Goal: Information Seeking & Learning: Find specific fact

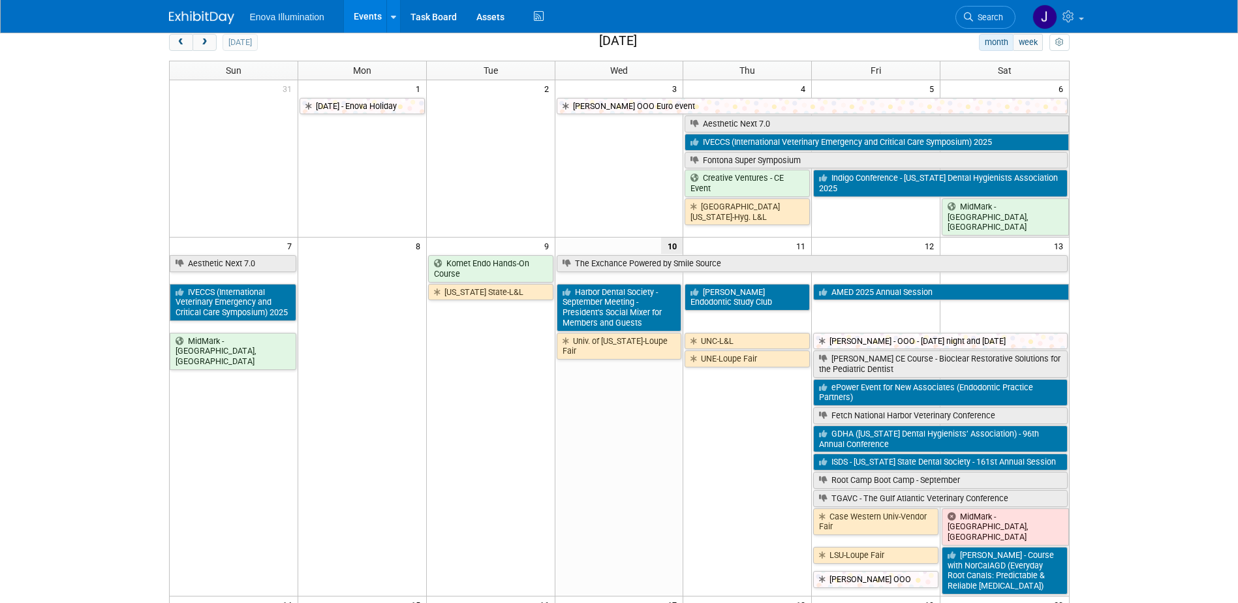
scroll to position [65, 0]
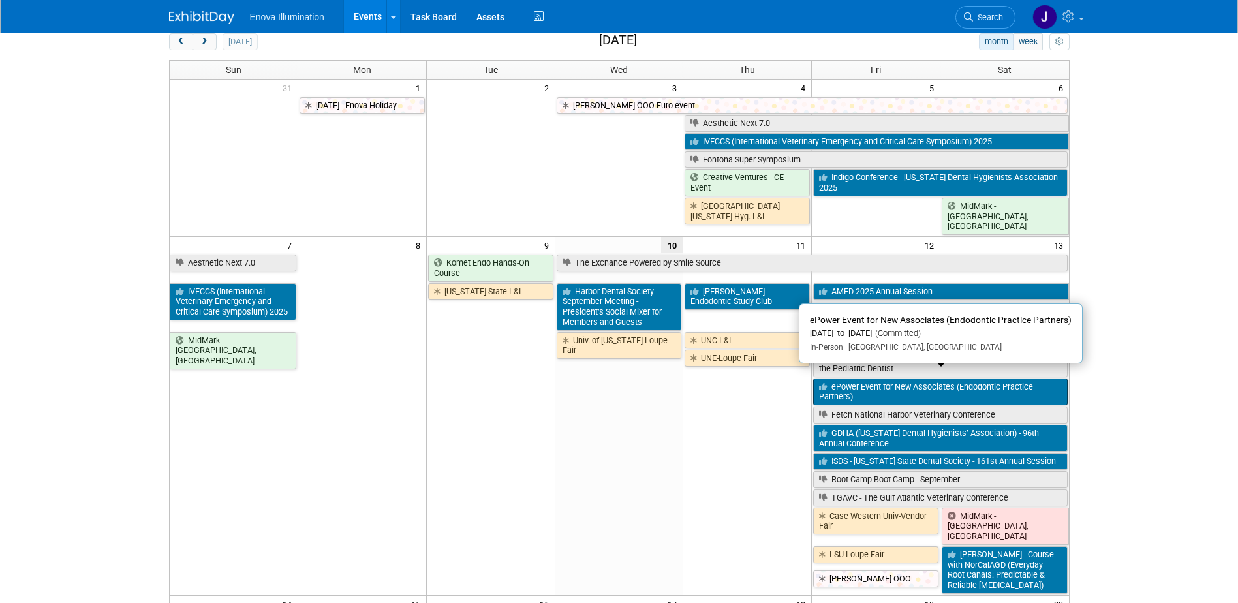
click at [856, 378] on link "ePower Event for New Associates (Endodontic Practice Partners)" at bounding box center [940, 391] width 254 height 27
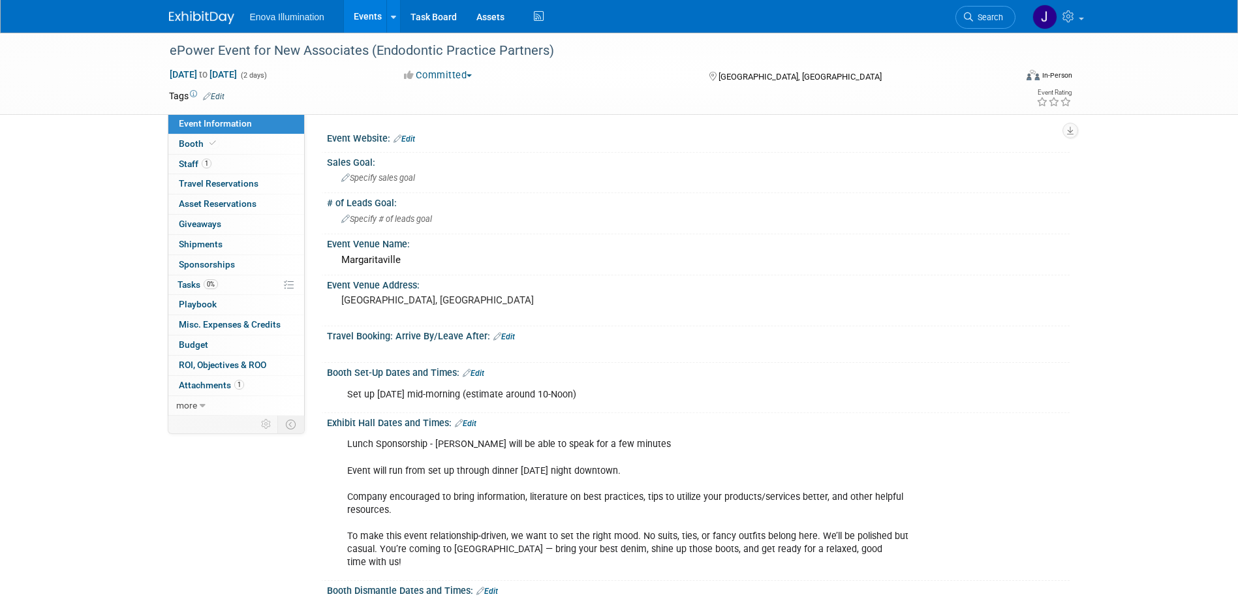
click at [181, 23] on img at bounding box center [201, 17] width 65 height 13
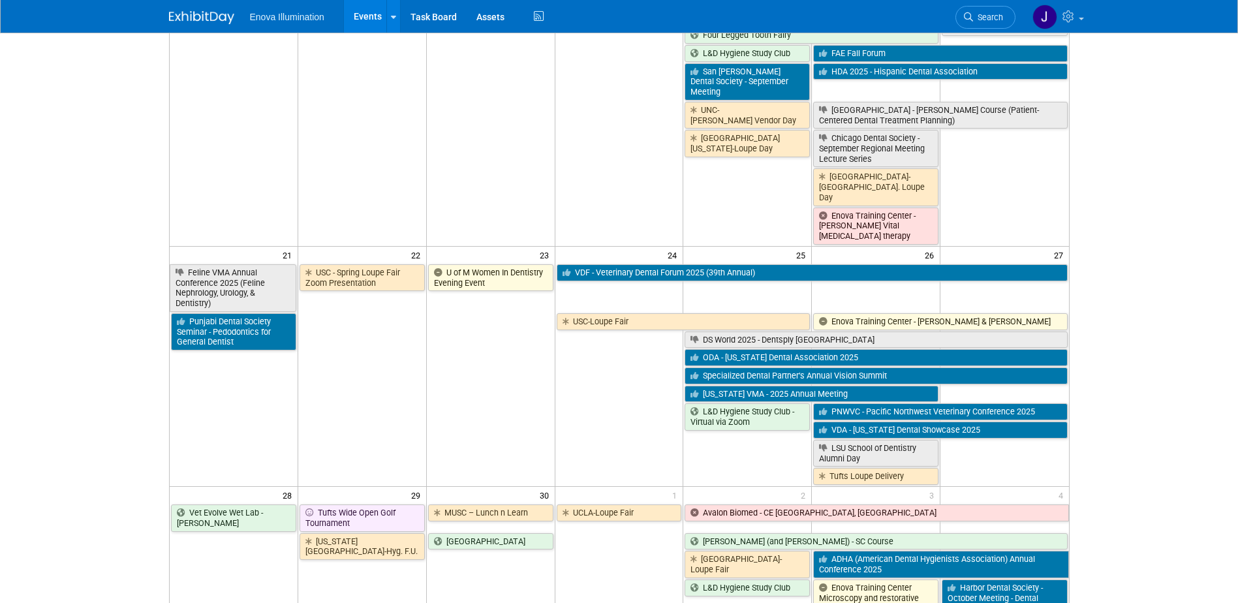
scroll to position [1065, 0]
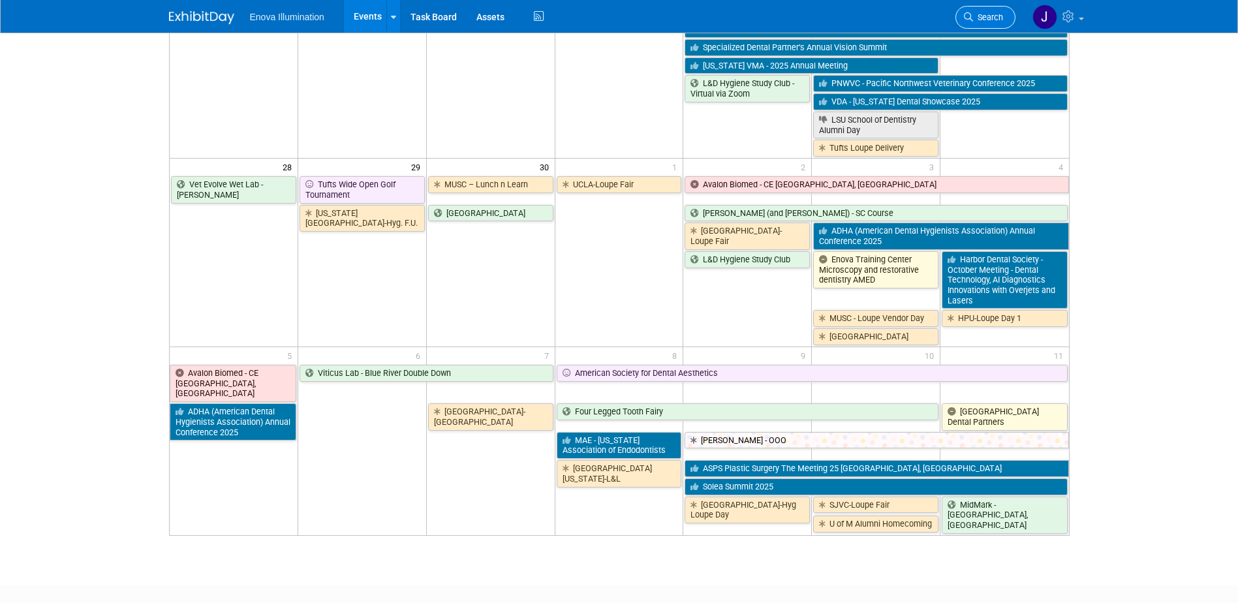
click at [982, 20] on span "Search" at bounding box center [988, 17] width 30 height 10
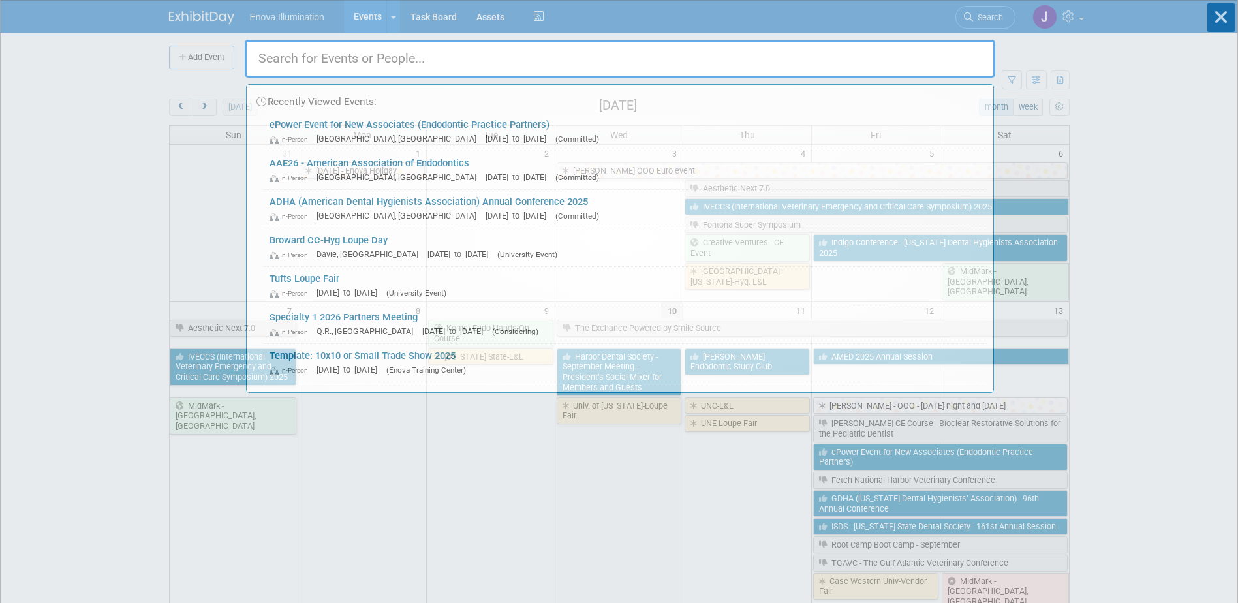
click at [862, 52] on input "text" at bounding box center [620, 59] width 750 height 38
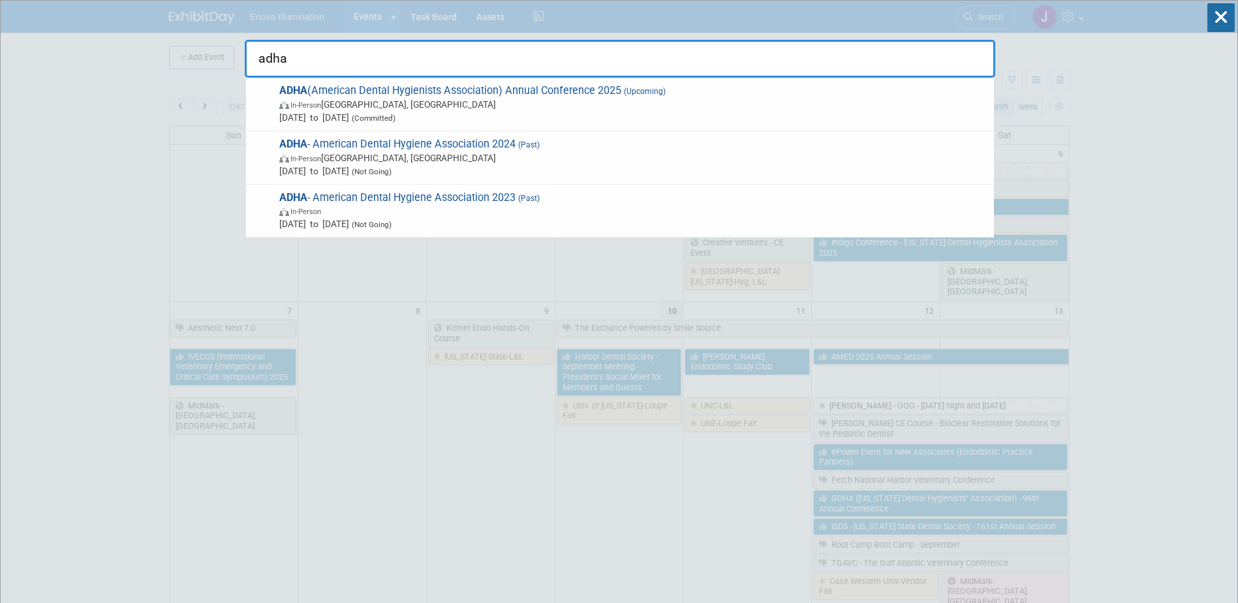
type input "adha"
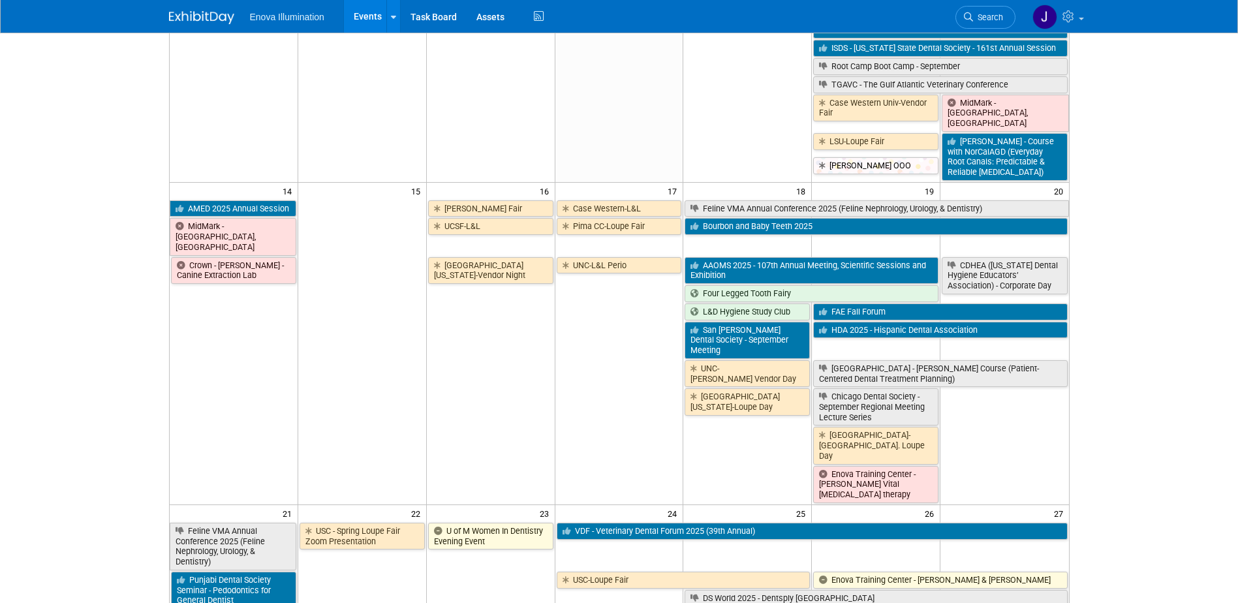
scroll to position [522, 0]
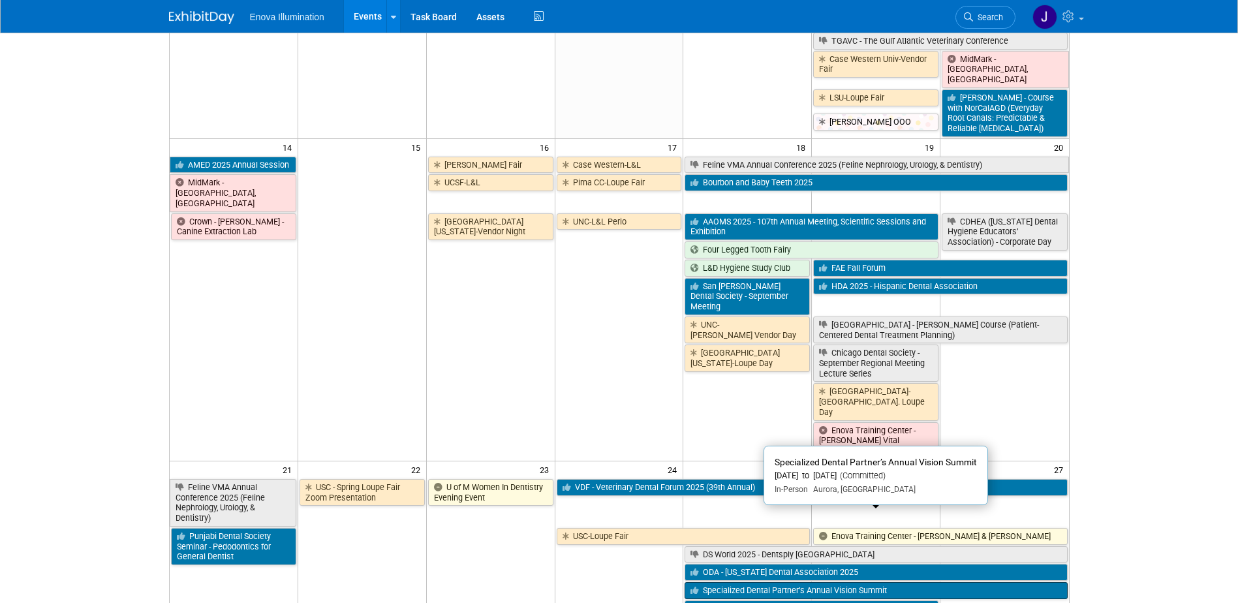
click at [810, 582] on link "Specialized Dental Partner’s Annual Vision Summit" at bounding box center [875, 590] width 382 height 17
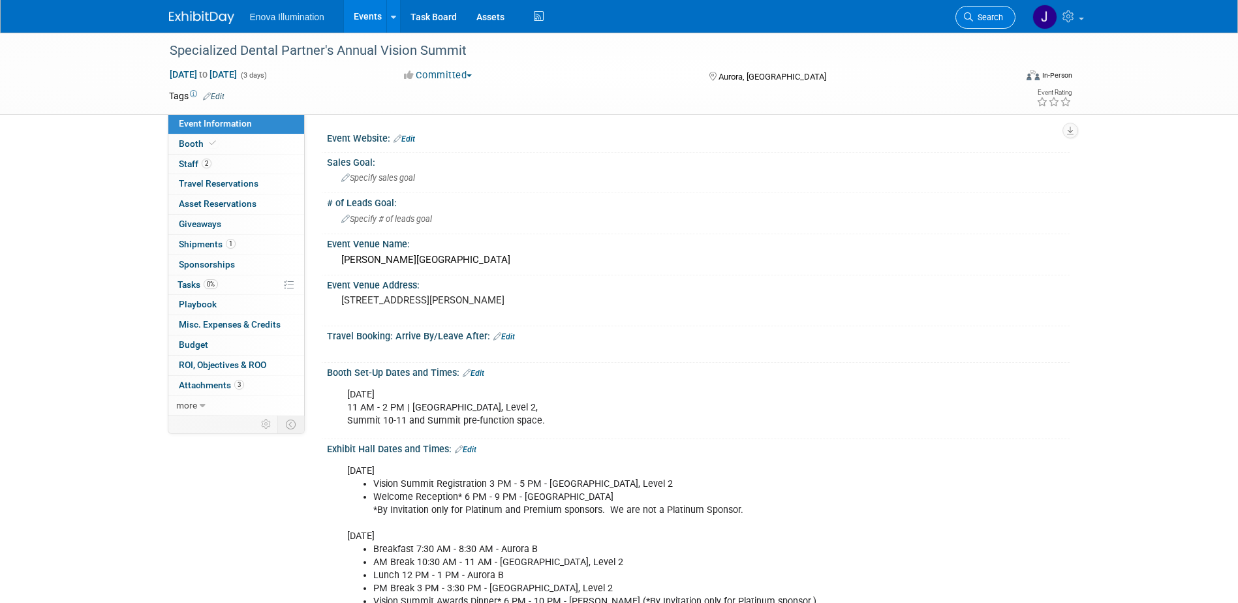
click at [992, 16] on span "Search" at bounding box center [988, 17] width 30 height 10
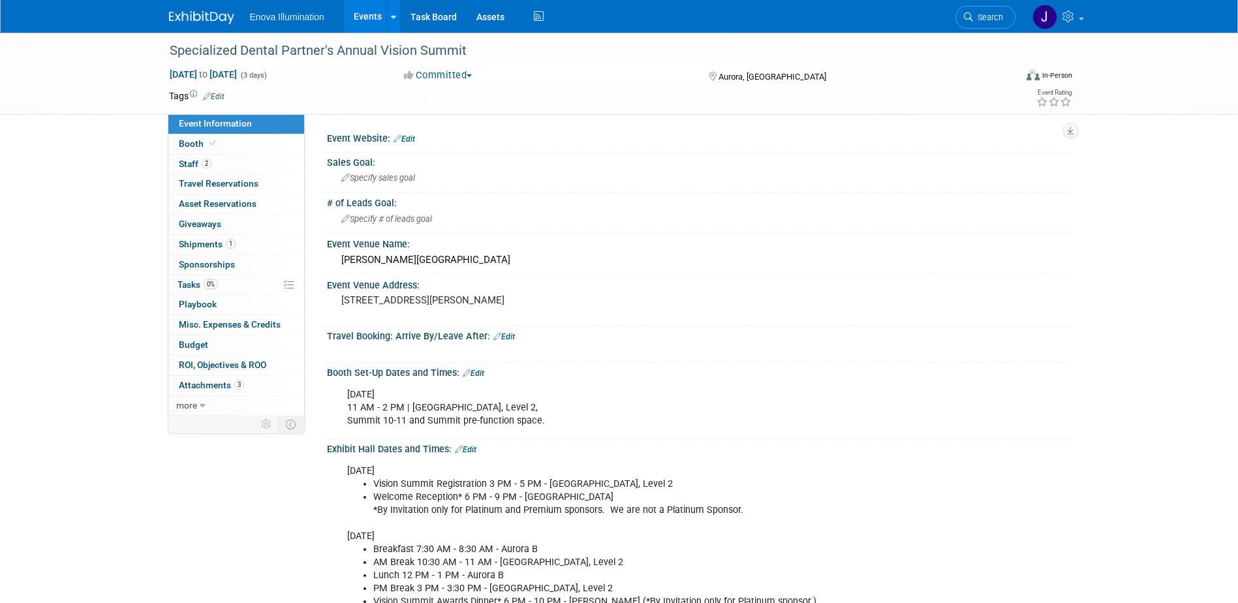
click at [187, 19] on img at bounding box center [201, 17] width 65 height 13
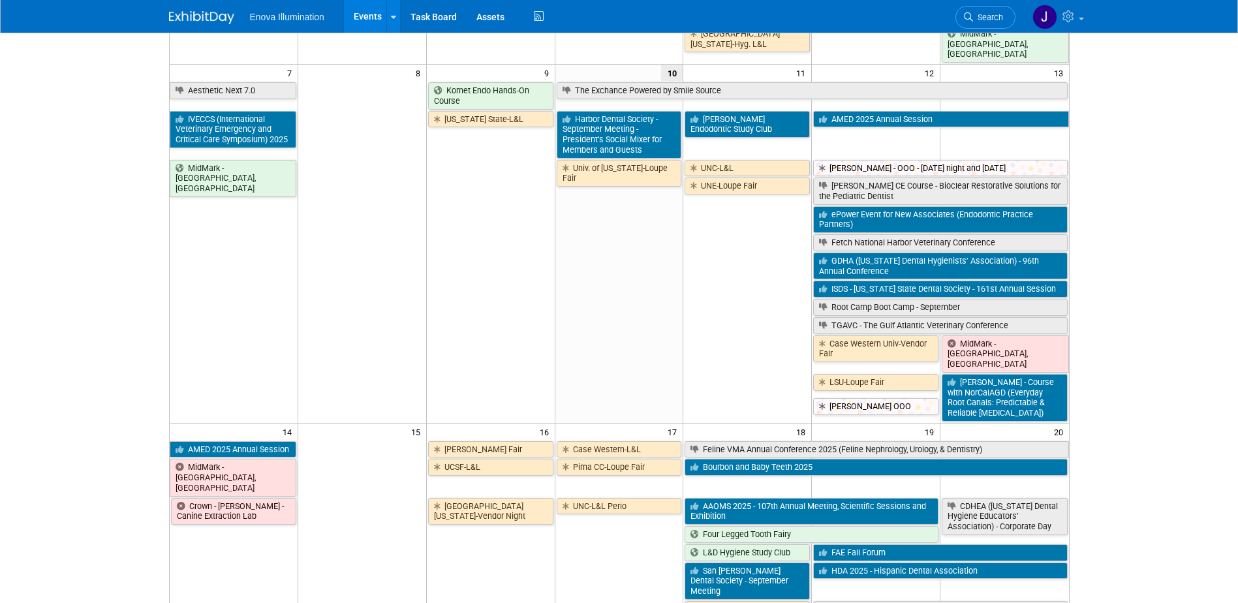
scroll to position [261, 0]
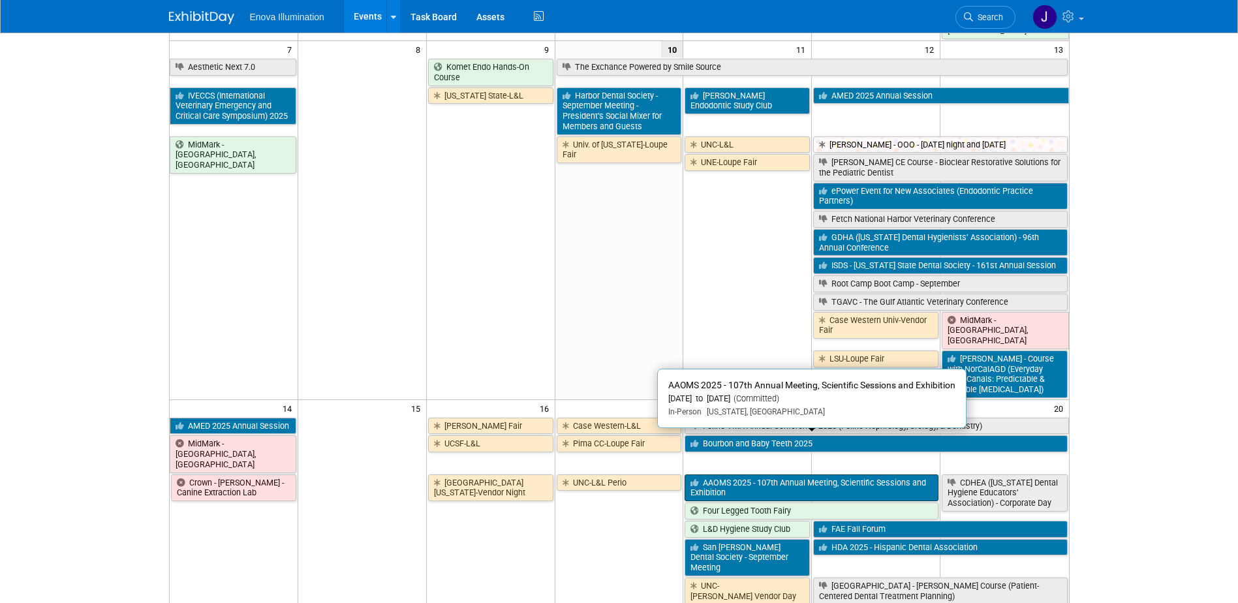
click at [711, 474] on link "AAOMS 2025 - 107th Annual Meeting, Scientific Sessions and Exhibition" at bounding box center [811, 487] width 254 height 27
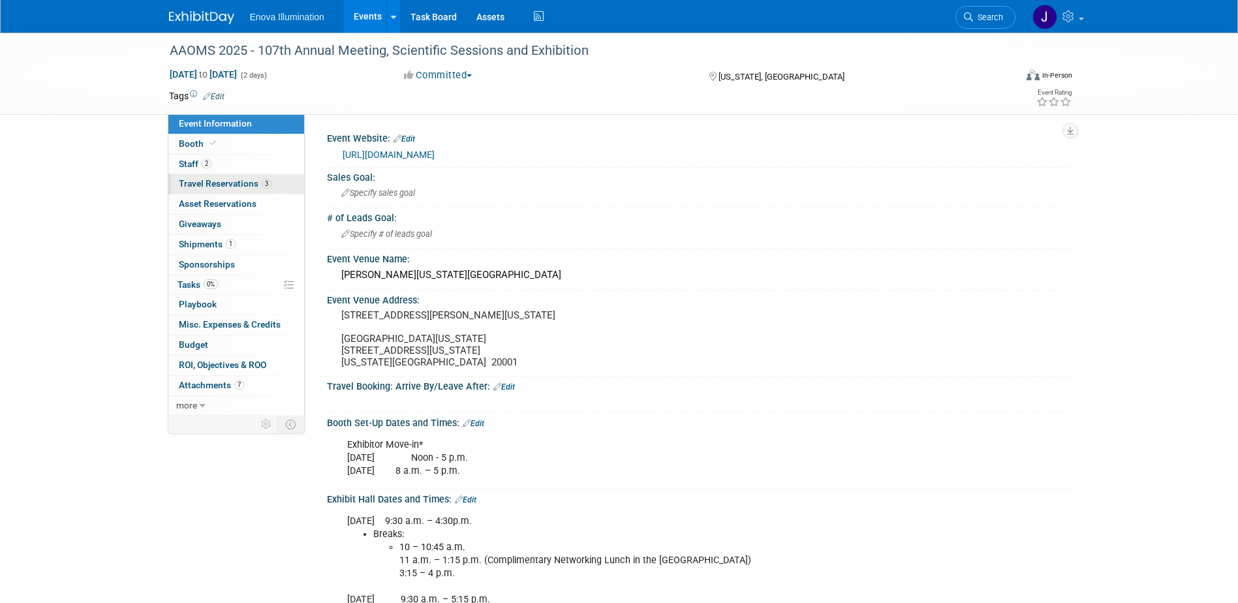
click at [243, 180] on span "Travel Reservations 3" at bounding box center [225, 183] width 93 height 10
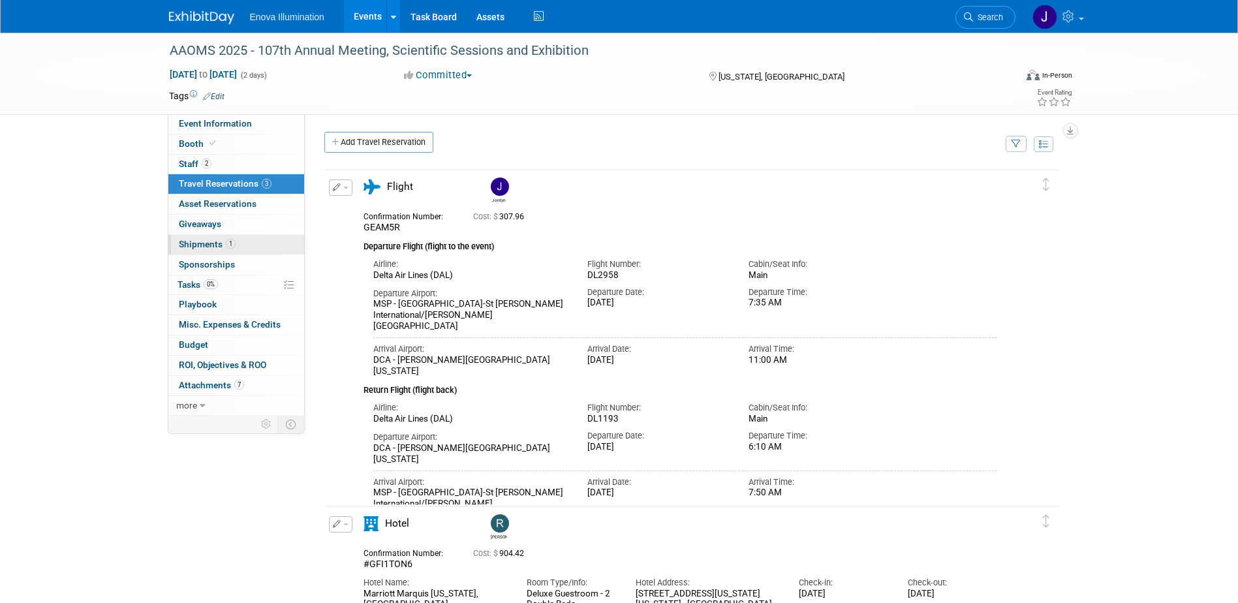
click at [205, 247] on span "Shipments 1" at bounding box center [207, 244] width 57 height 10
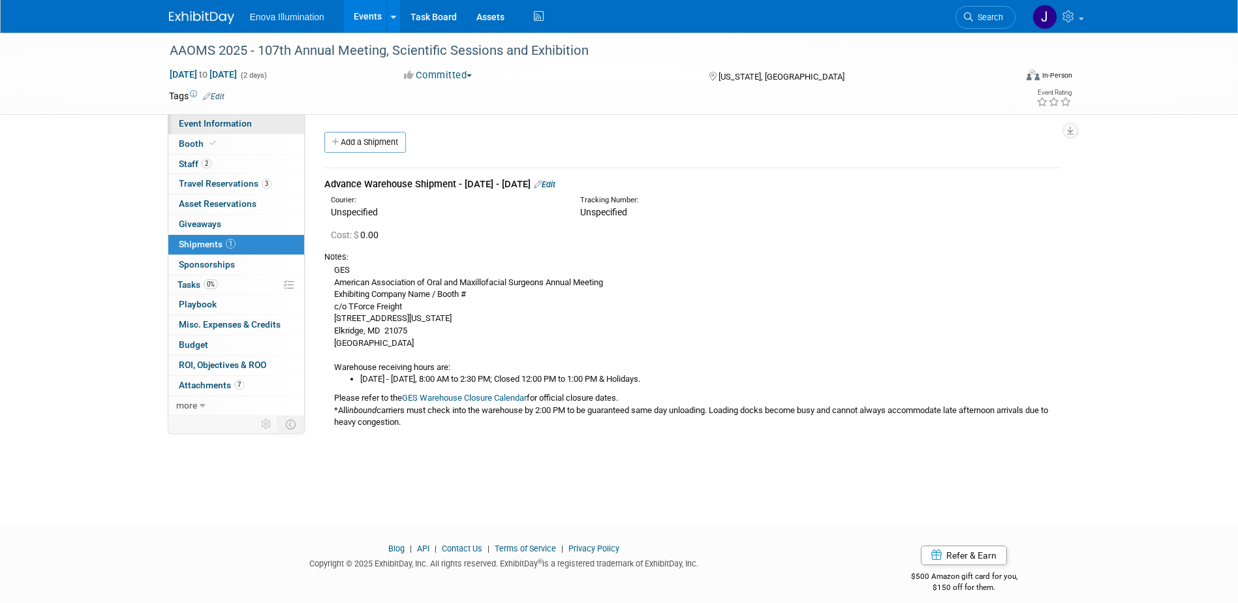
click at [241, 127] on span "Event Information" at bounding box center [215, 123] width 73 height 10
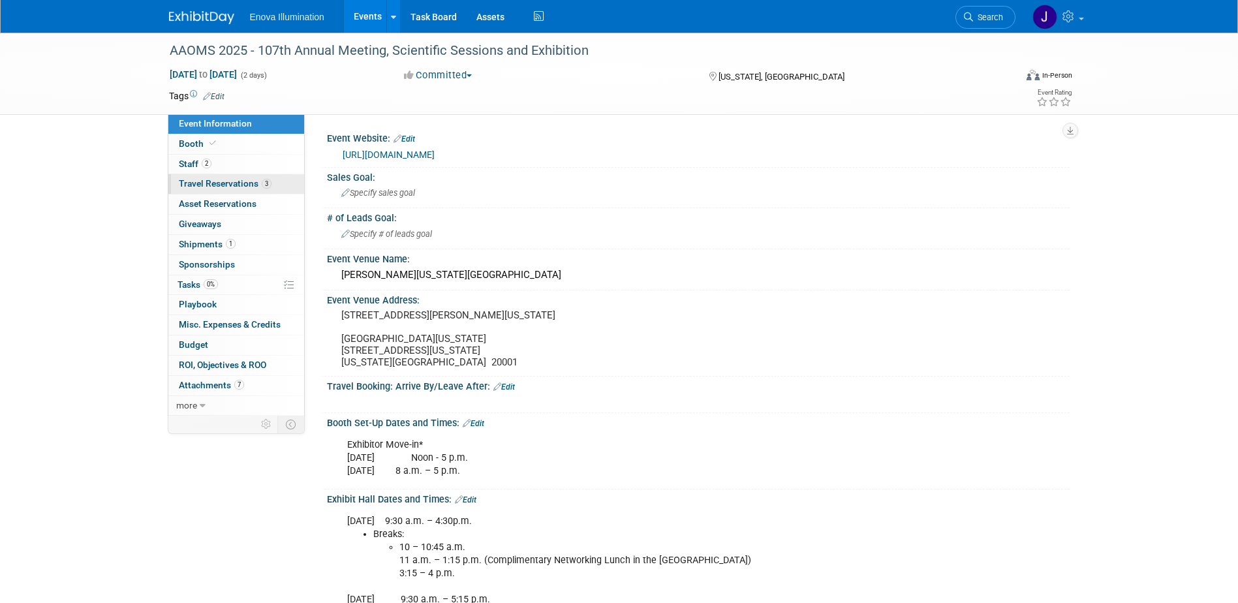
click at [234, 186] on span "Travel Reservations 3" at bounding box center [225, 183] width 93 height 10
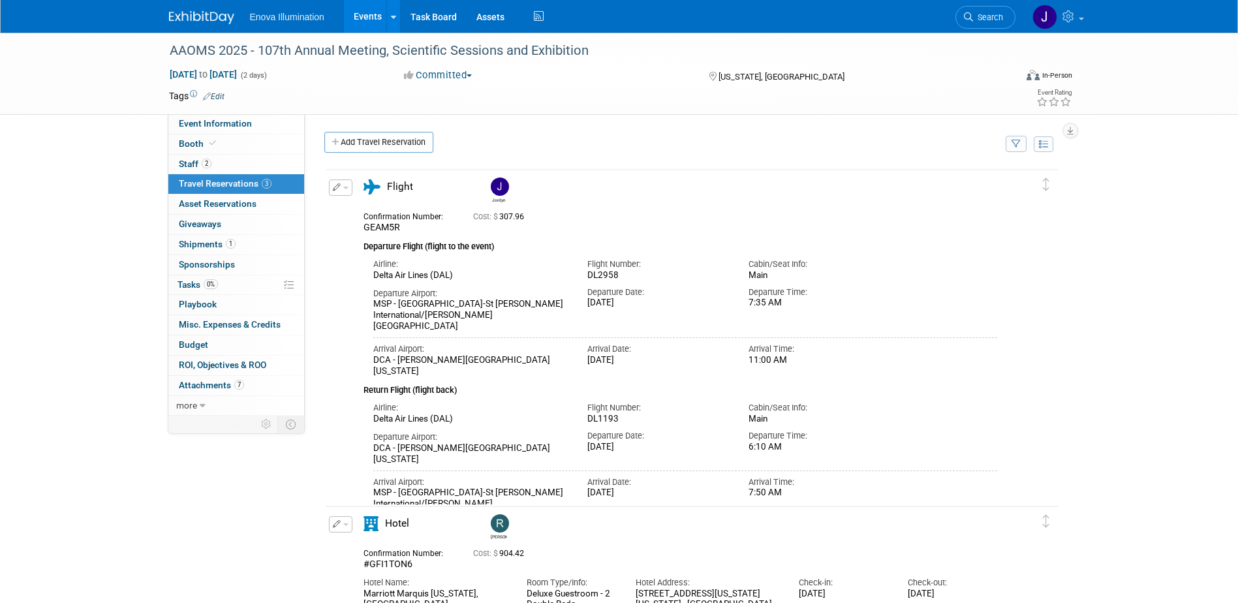
click at [204, 18] on img at bounding box center [201, 17] width 65 height 13
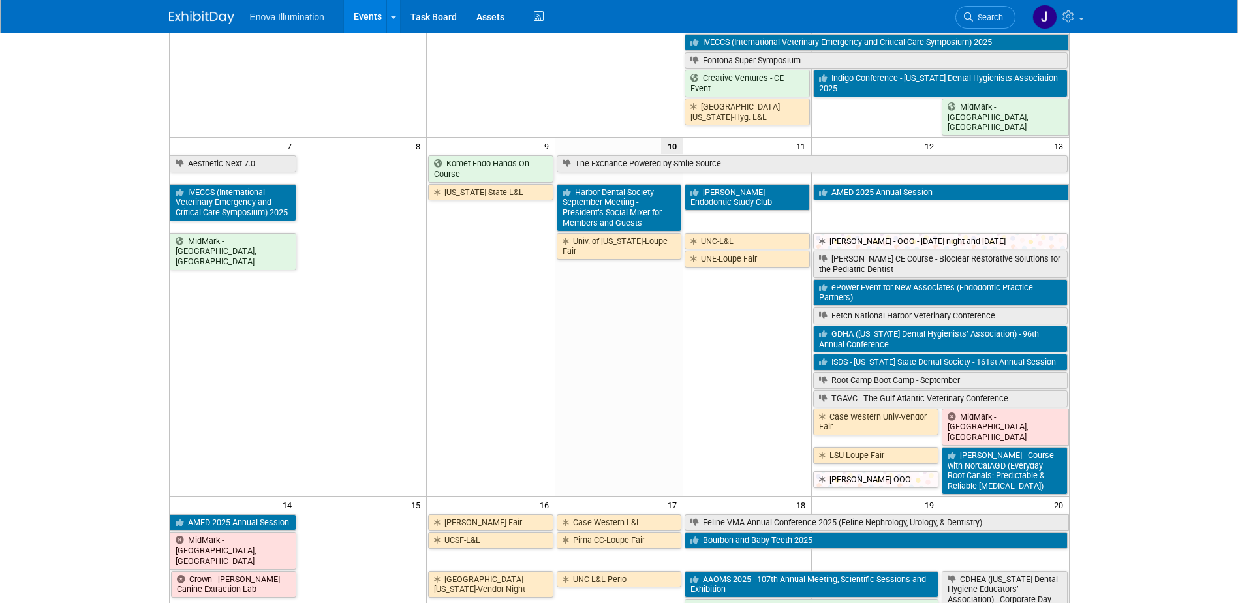
scroll to position [196, 0]
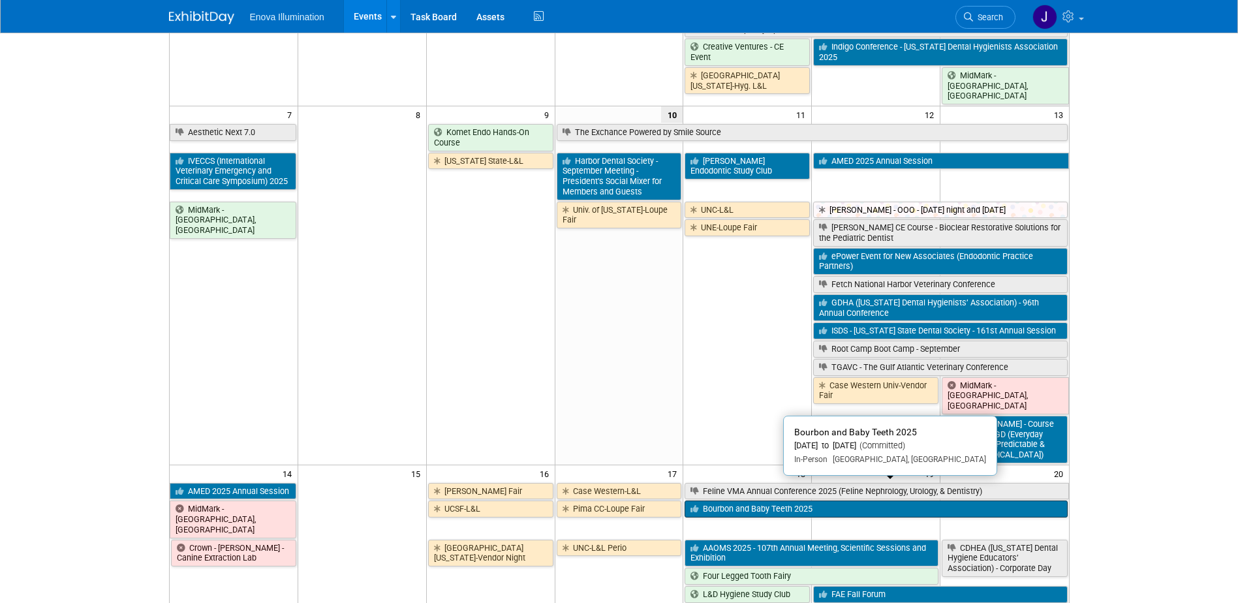
click at [736, 500] on link "Bourbon and Baby Teeth 2025" at bounding box center [875, 508] width 382 height 17
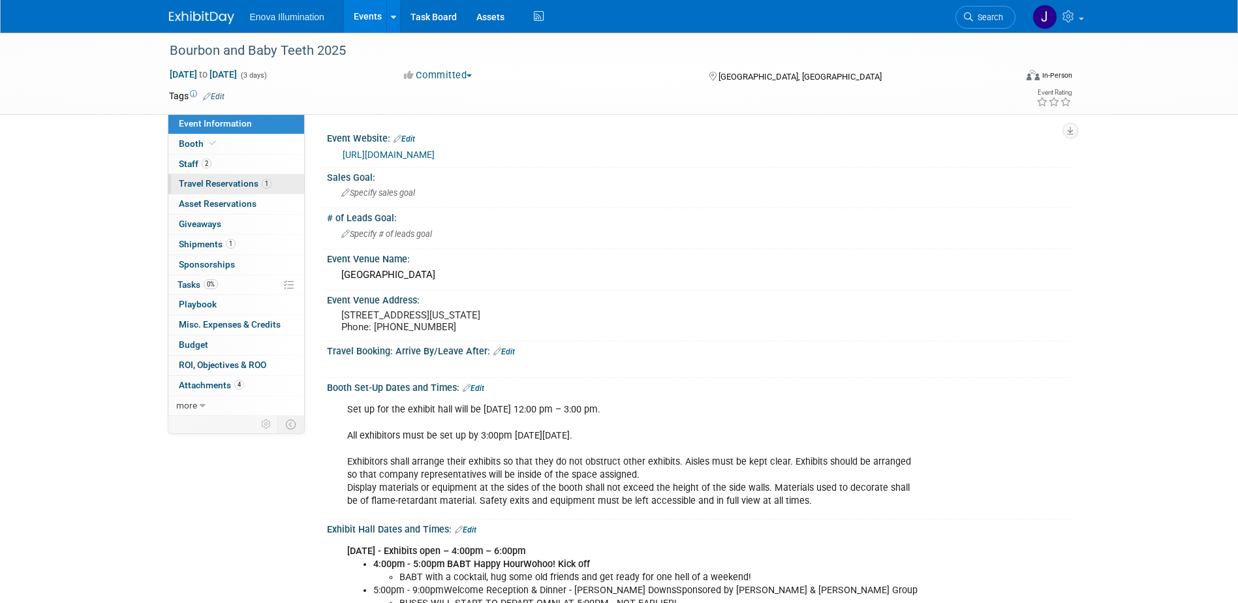
click at [219, 187] on span "Travel Reservations 1" at bounding box center [225, 183] width 93 height 10
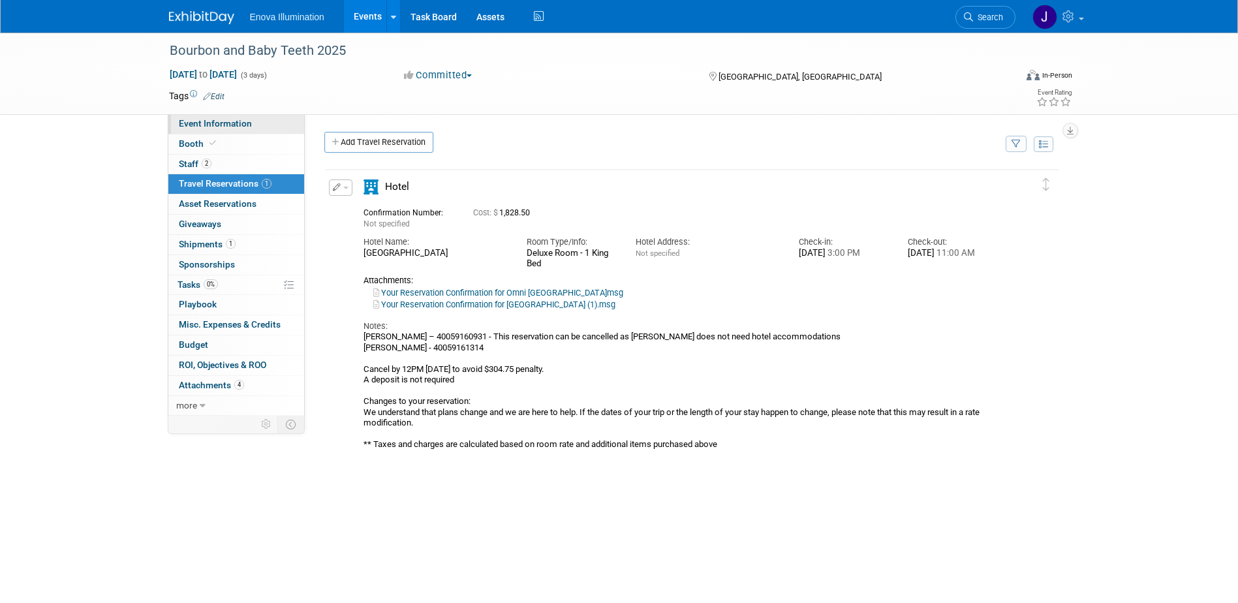
click at [224, 123] on span "Event Information" at bounding box center [215, 123] width 73 height 10
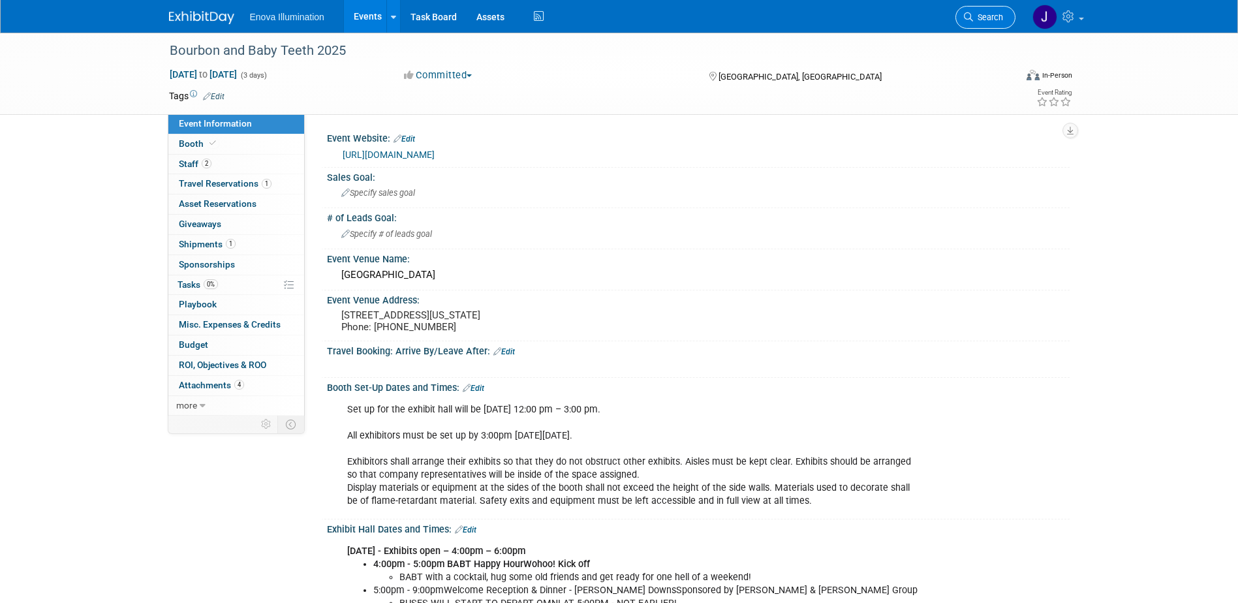
click at [979, 18] on span "Search" at bounding box center [988, 17] width 30 height 10
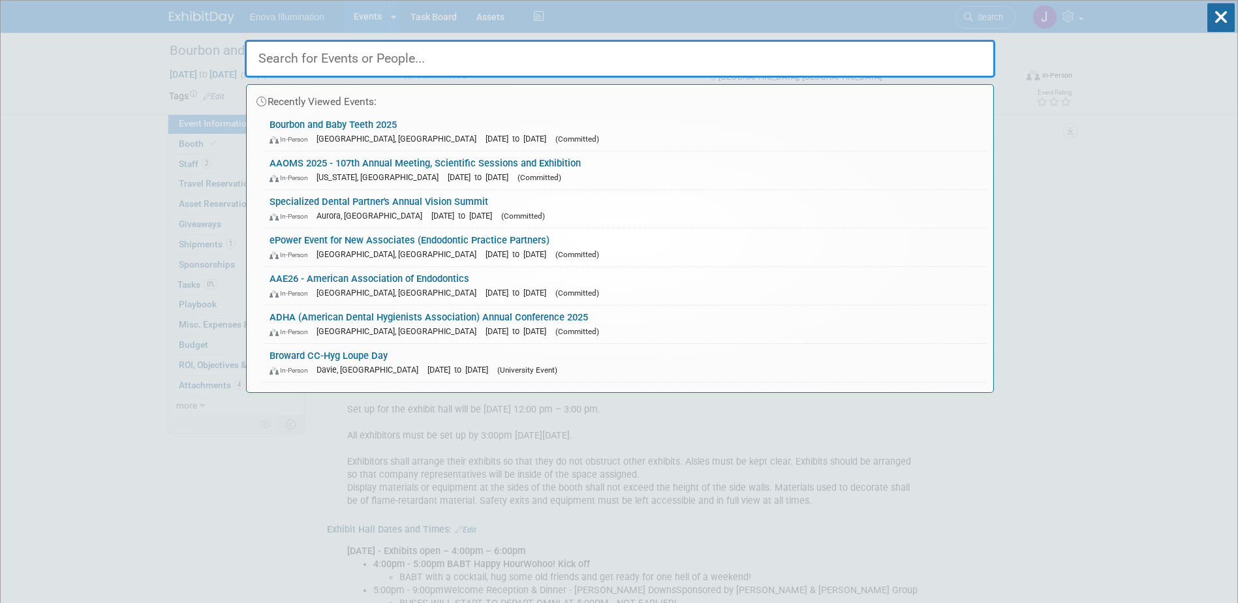
click at [320, 63] on input "text" at bounding box center [620, 59] width 750 height 38
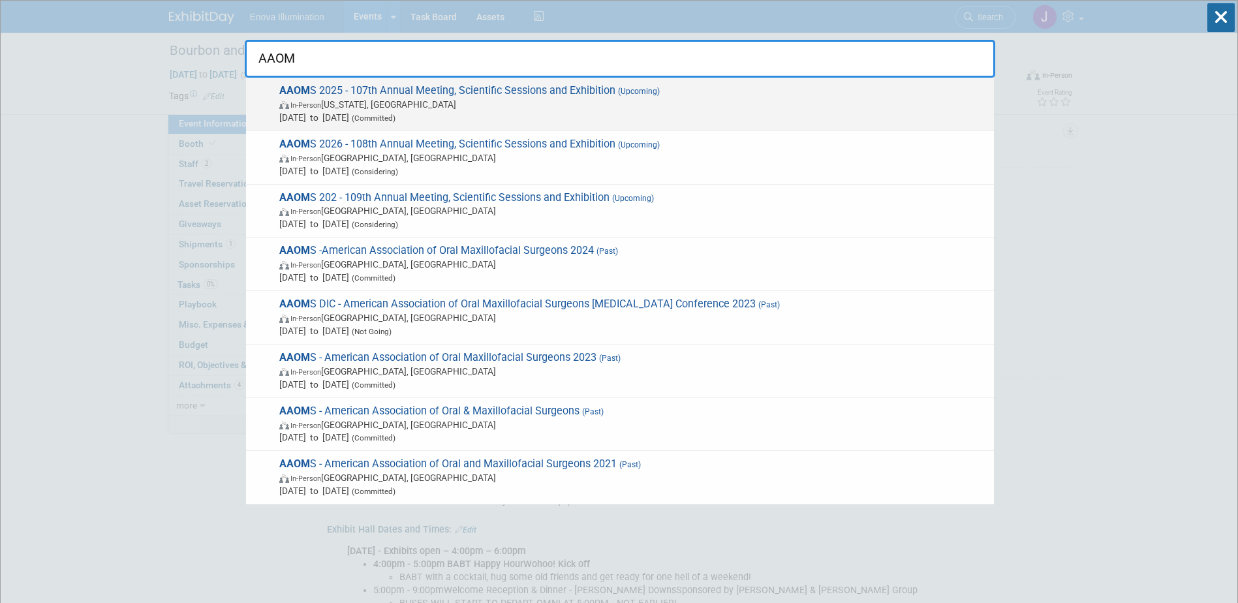
type input "AAOM"
click at [357, 89] on span "AAOM S 2025 - 107th Annual Meeting, Scientific Sessions and Exhibition (Upcomin…" at bounding box center [631, 104] width 712 height 40
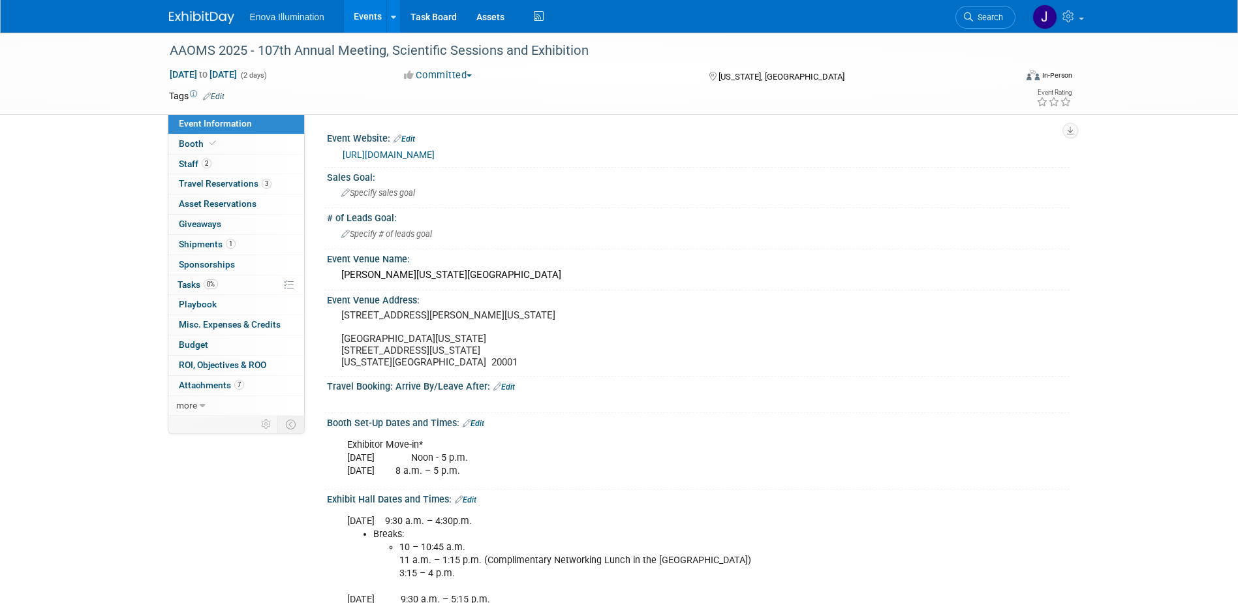
click at [403, 151] on link "https://www.aaoms.org/meetings-exhibitions/upcoming-events" at bounding box center [388, 154] width 92 height 10
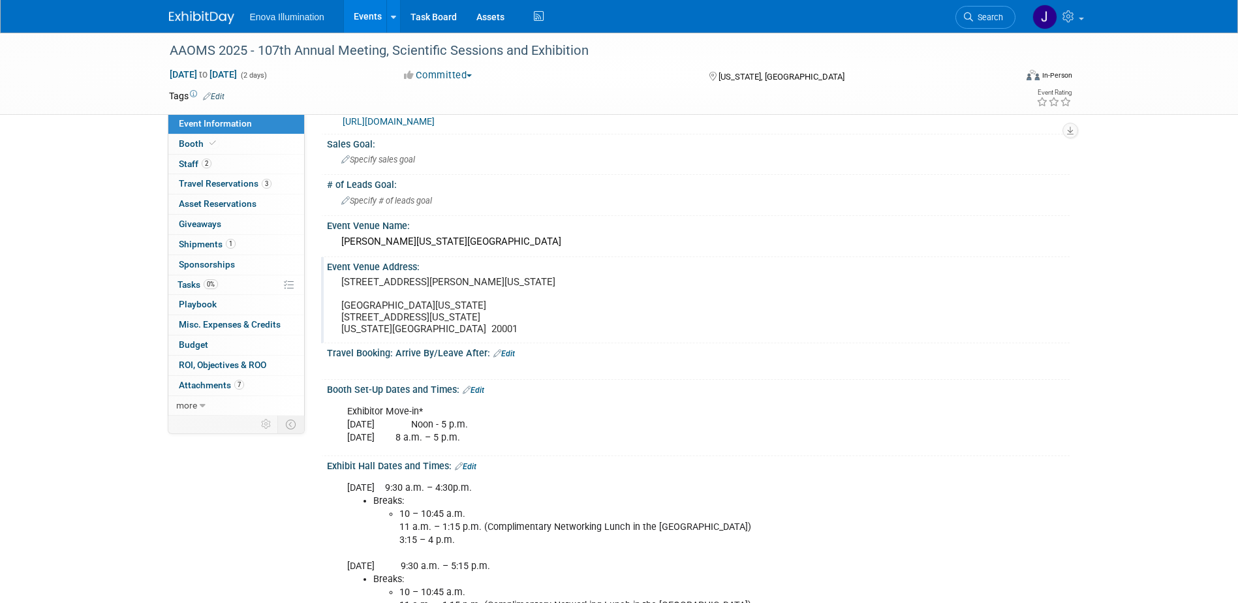
scroll to position [65, 0]
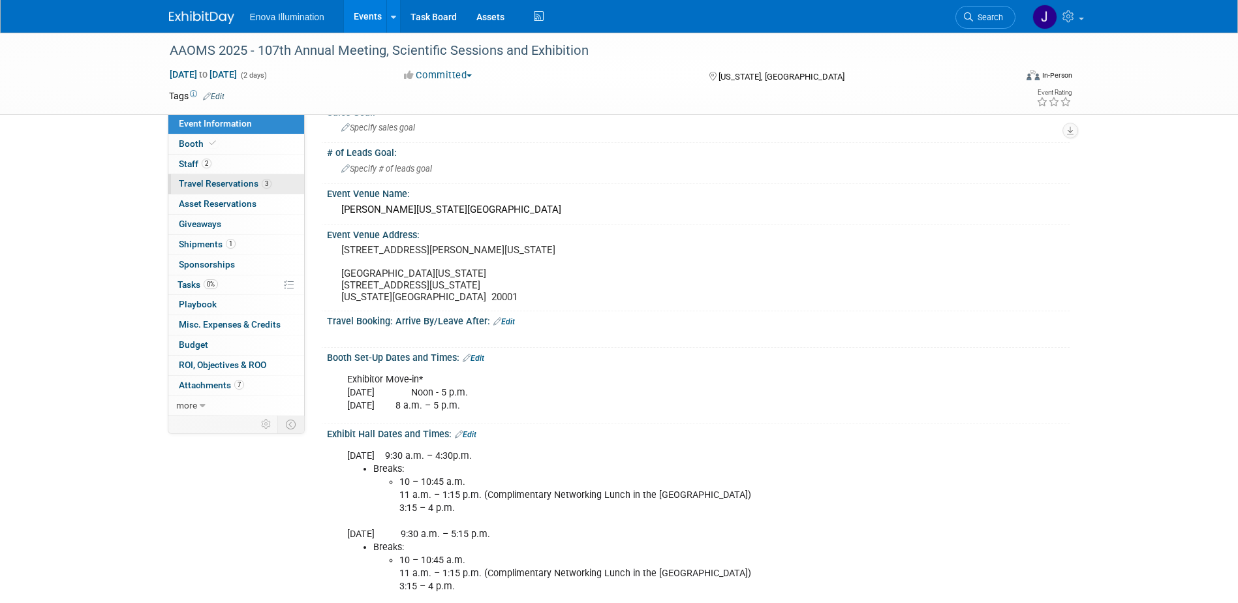
click at [241, 183] on span "Travel Reservations 3" at bounding box center [225, 183] width 93 height 10
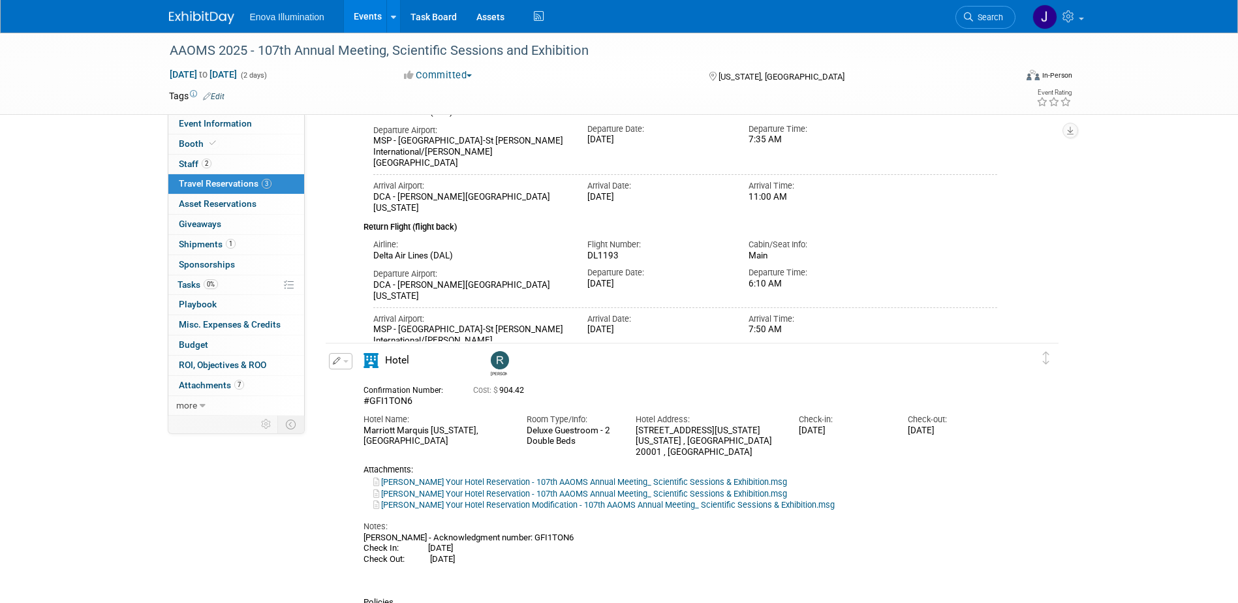
scroll to position [196, 0]
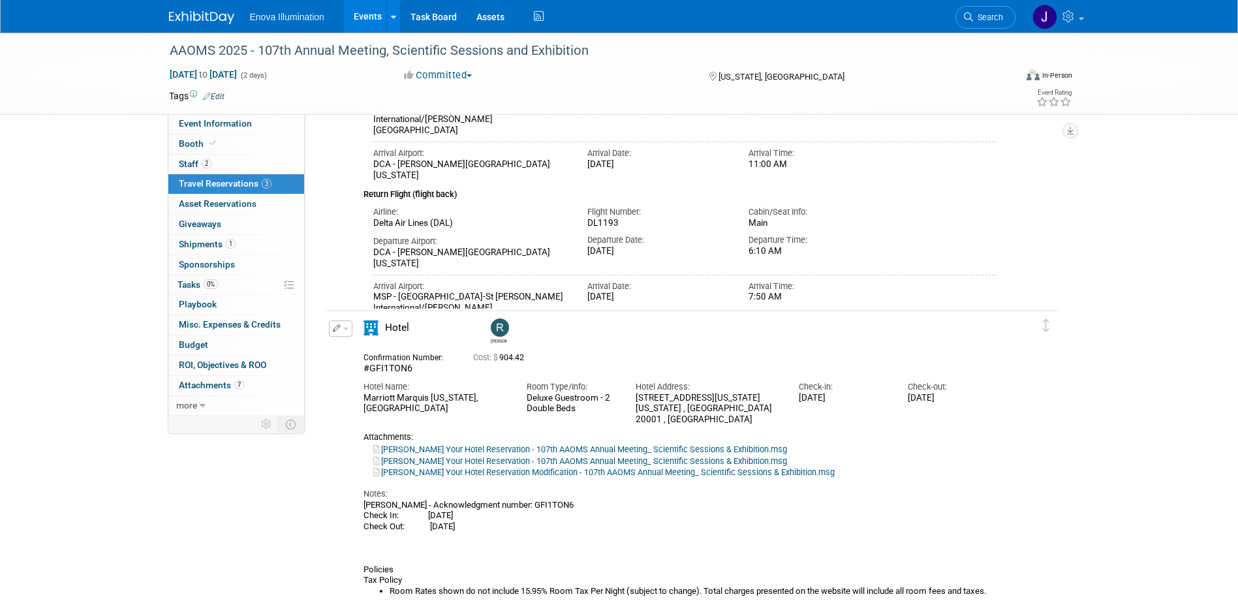
click at [363, 397] on div "Marriott Marquis Washington, DC" at bounding box center [435, 404] width 144 height 22
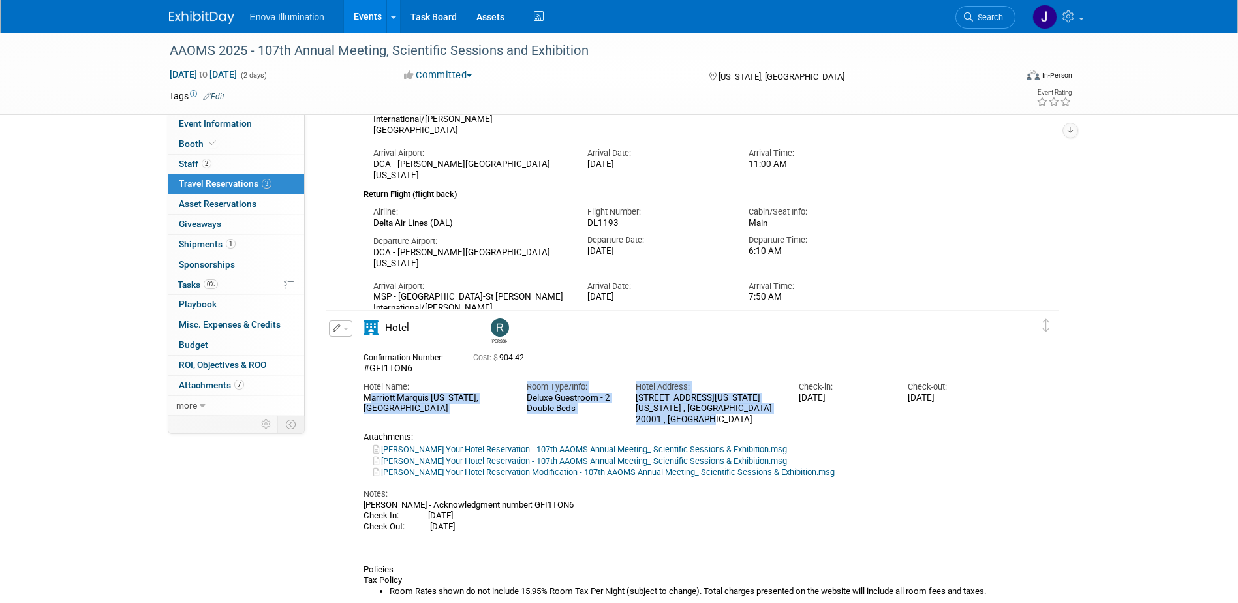
drag, startPoint x: 363, startPoint y: 397, endPoint x: 716, endPoint y: 420, distance: 353.1
click at [716, 420] on div "Hotel Name: Marriott Marquis Washington, DC Room Type/Info: Deluxe Guestroom - …" at bounding box center [681, 399] width 654 height 51
drag, startPoint x: 716, startPoint y: 420, endPoint x: 675, endPoint y: 415, distance: 40.8
copy div "Marriott Marquis Washington, DC Room Type/Info: Deluxe Guestroom - 2 Double Bed…"
click at [190, 160] on span "Staff 2" at bounding box center [195, 164] width 33 height 10
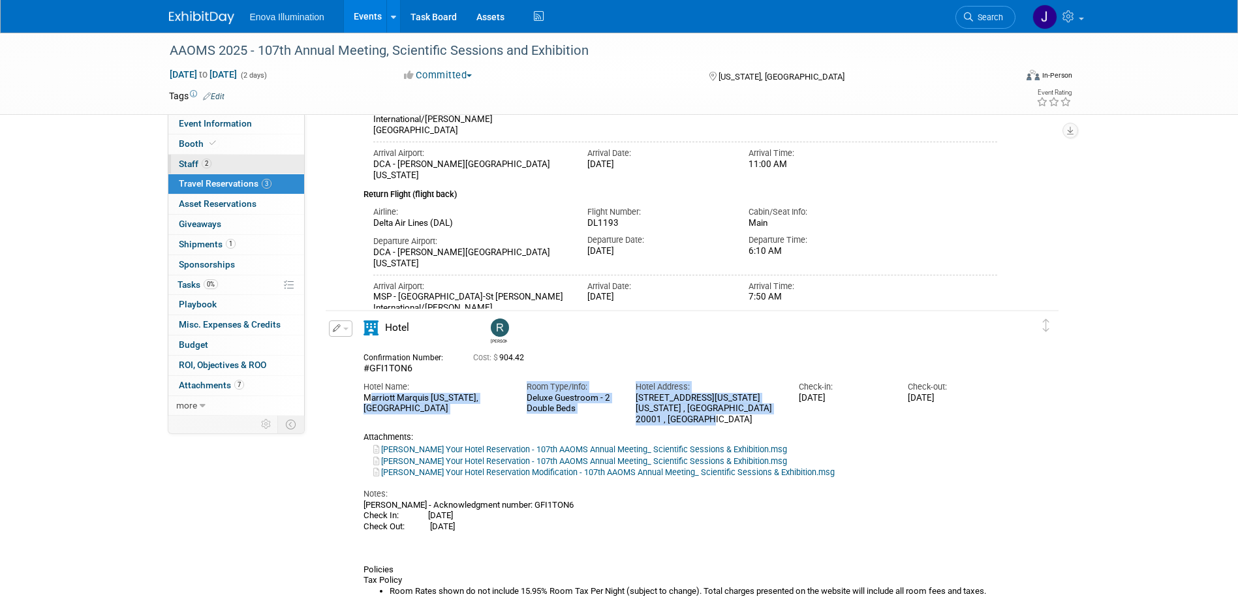
scroll to position [0, 0]
